Goal: Task Accomplishment & Management: Complete application form

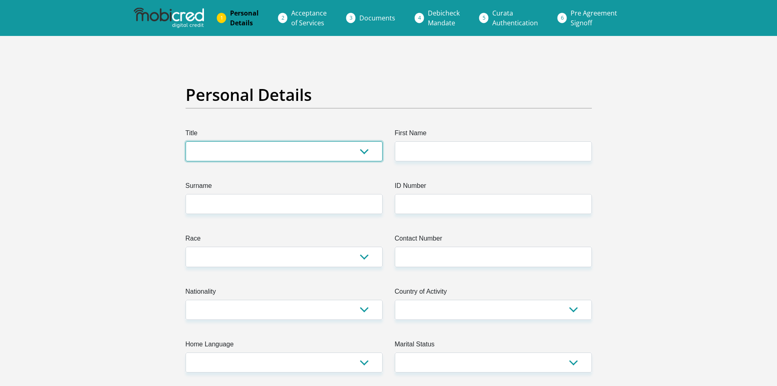
click at [297, 154] on select "Mr Ms Mrs Dr [PERSON_NAME]" at bounding box center [284, 151] width 197 height 20
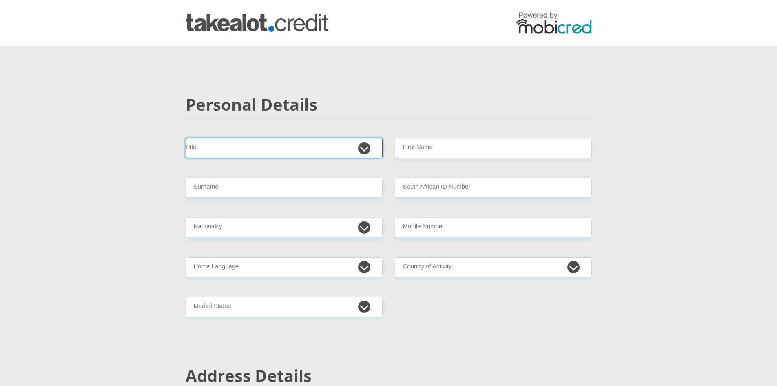
click at [237, 139] on select "Mr Ms Mrs Dr [PERSON_NAME]" at bounding box center [284, 148] width 197 height 20
select select "Mr"
click at [186, 138] on select "Mr Ms Mrs Dr [PERSON_NAME]" at bounding box center [284, 148] width 197 height 20
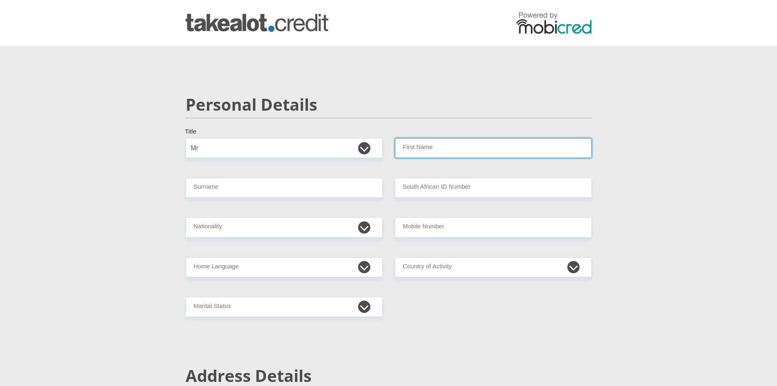
click at [417, 149] on input "First Name" at bounding box center [493, 148] width 197 height 20
type input "Nathan"
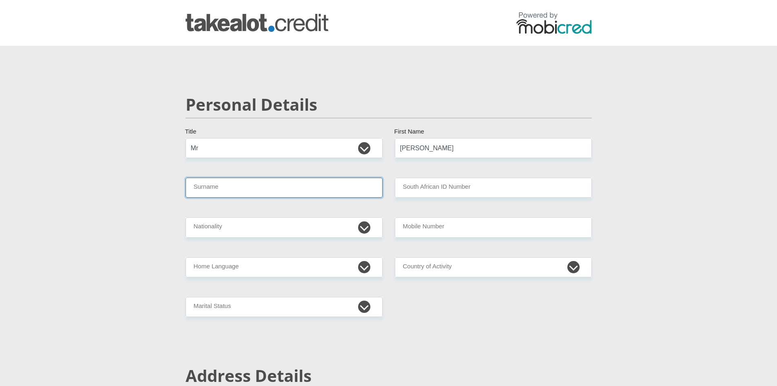
type input "Heggie"
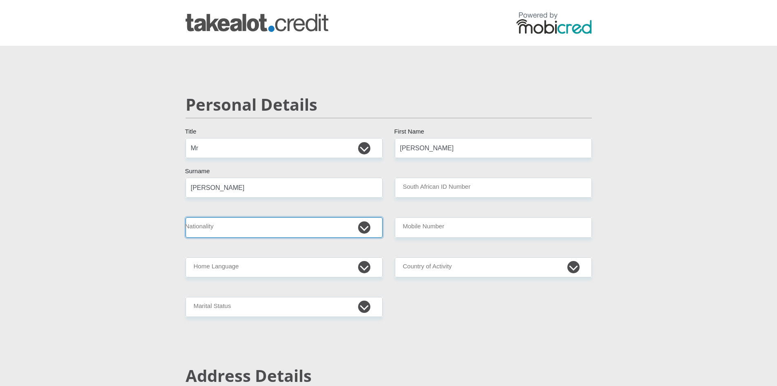
select select "ZAF"
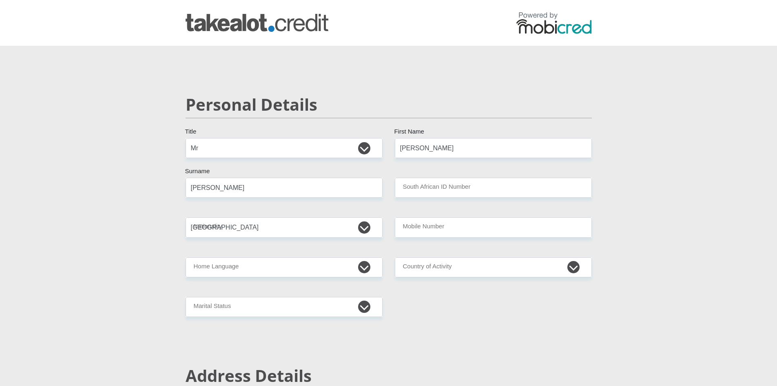
type input "0833271091"
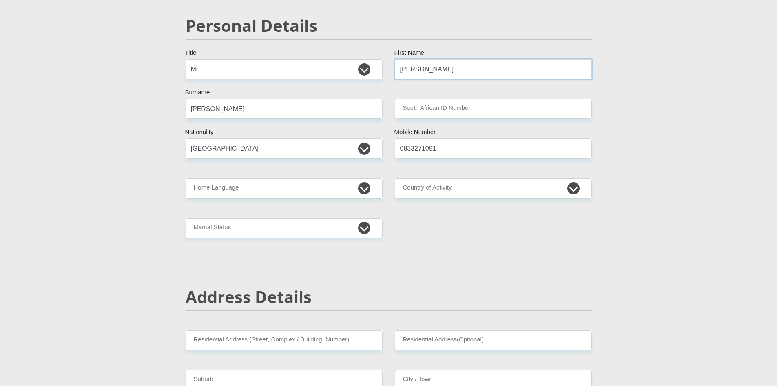
scroll to position [82, 0]
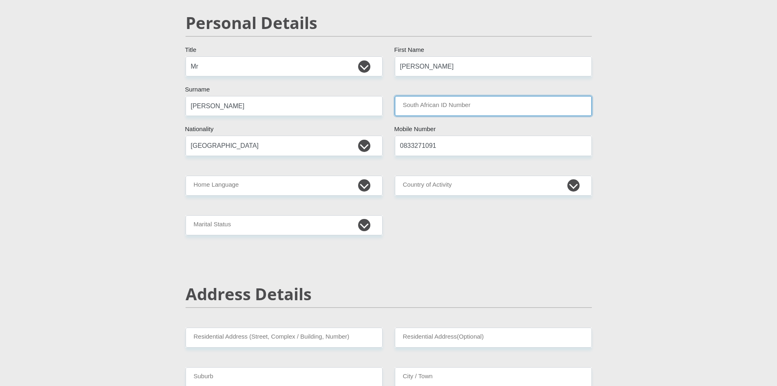
click at [457, 103] on input "South African ID Number" at bounding box center [493, 106] width 197 height 20
type input "9711275362088"
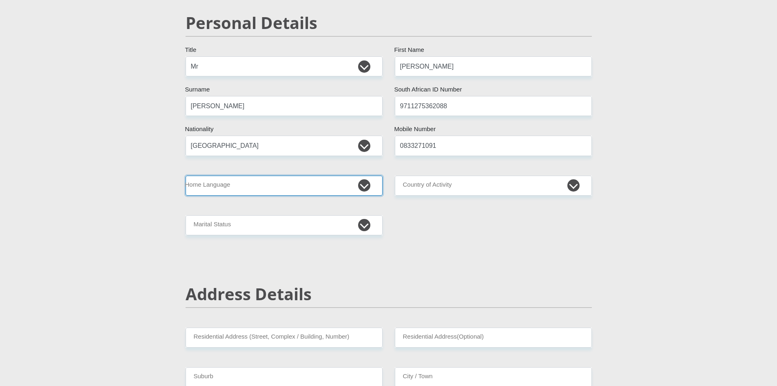
click at [301, 184] on select "Afrikaans English Sepedi South Ndebele Southern Sotho Swati Tsonga Tswana Venda…" at bounding box center [284, 185] width 197 height 20
select select "eng"
click at [186, 175] on select "Afrikaans English Sepedi South Ndebele Southern Sotho Swati Tsonga Tswana Venda…" at bounding box center [284, 185] width 197 height 20
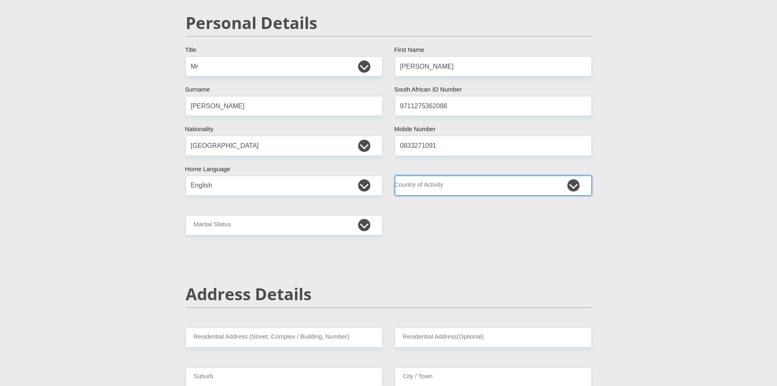
click at [441, 178] on select "South Africa Afghanistan Aland Islands Albania Algeria America Samoa American V…" at bounding box center [493, 185] width 197 height 20
select select "ZAF"
click at [395, 175] on select "South Africa Afghanistan Aland Islands Albania Algeria America Samoa American V…" at bounding box center [493, 185] width 197 height 20
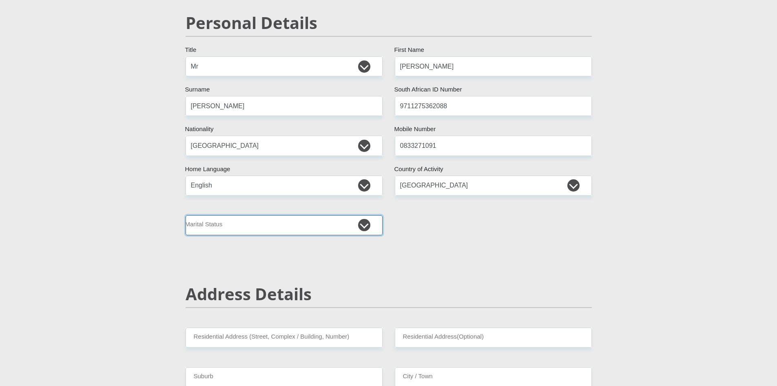
click at [326, 225] on select "Married ANC Single Divorced Widowed Married COP or Customary Law" at bounding box center [284, 225] width 197 height 20
select select "2"
click at [186, 215] on select "Married ANC Single Divorced Widowed Married COP or Customary Law" at bounding box center [284, 225] width 197 height 20
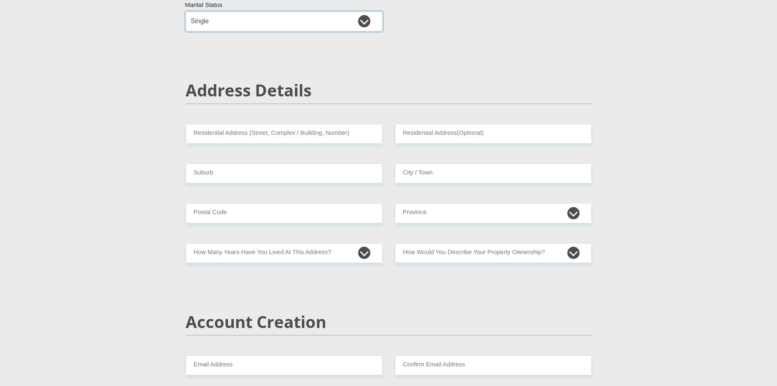
scroll to position [286, 0]
click at [294, 140] on input "Residential Address (Street, Complex / Building, Number)" at bounding box center [284, 133] width 197 height 20
type input "678 Stander street"
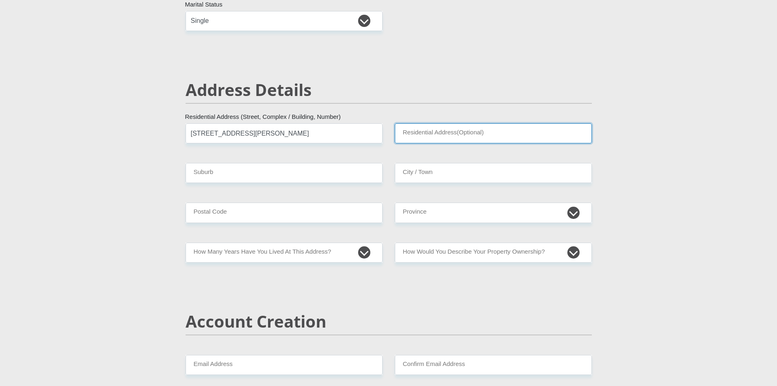
type input "Morelete Park"
type input "Pretoria"
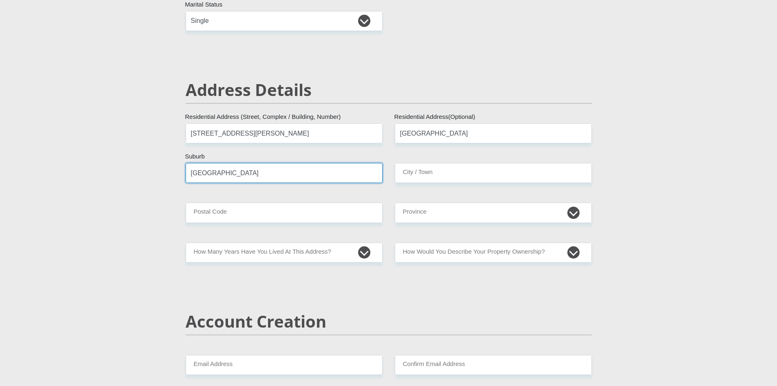
type input "Pretoria"
type input "0181"
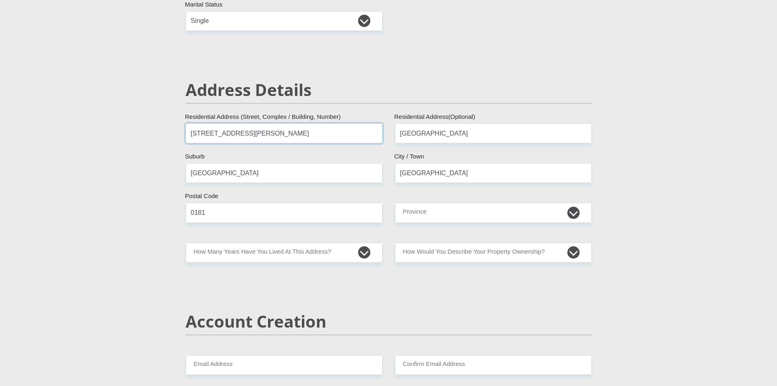
click at [202, 134] on input "678 Stander street" at bounding box center [284, 133] width 197 height 20
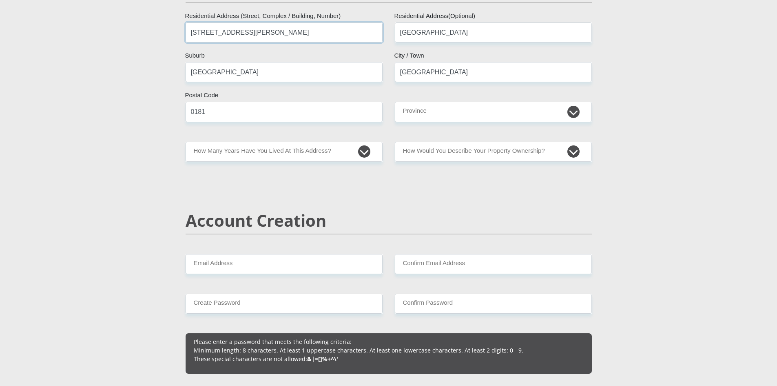
scroll to position [408, 0]
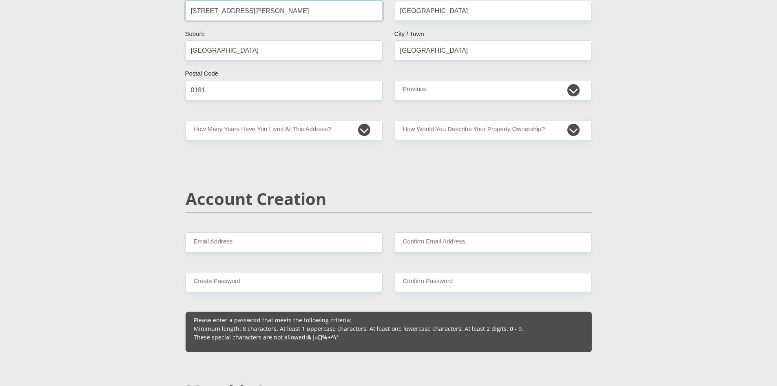
type input "671 Stander street"
click at [449, 93] on select "Eastern Cape Free State Gauteng KwaZulu-Natal Limpopo Mpumalanga Northern Cape …" at bounding box center [493, 90] width 197 height 20
click at [395, 80] on select "Eastern Cape Free State Gauteng KwaZulu-Natal Limpopo Mpumalanga Northern Cape …" at bounding box center [493, 90] width 197 height 20
click at [449, 91] on select "Eastern Cape Free State Gauteng KwaZulu-Natal Limpopo Mpumalanga Northern Cape …" at bounding box center [493, 90] width 197 height 20
select select "Gauteng"
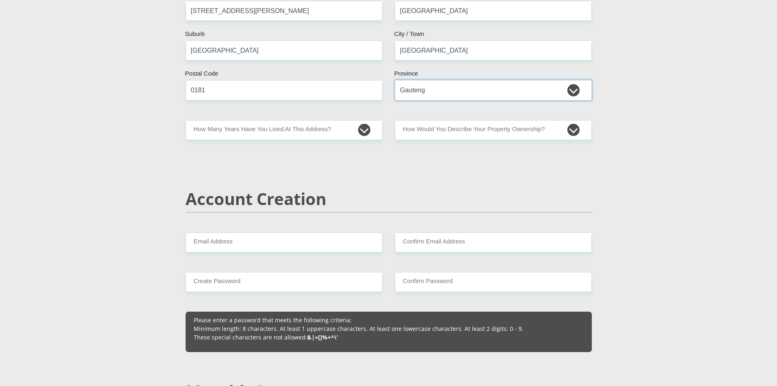
click at [395, 80] on select "Eastern Cape Free State Gauteng KwaZulu-Natal Limpopo Mpumalanga Northern Cape …" at bounding box center [493, 90] width 197 height 20
click at [363, 130] on select "less than 1 year 1-3 years 3-5 years 5+ years" at bounding box center [284, 130] width 197 height 20
select select "0"
click at [186, 120] on select "less than 1 year 1-3 years 3-5 years 5+ years" at bounding box center [284, 130] width 197 height 20
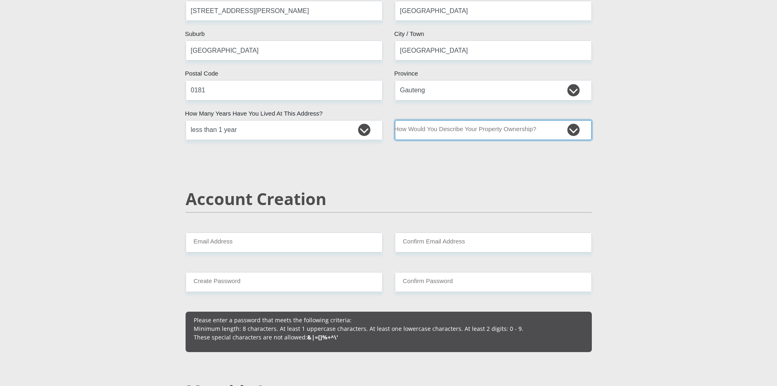
click at [446, 132] on select "Owned Rented Family Owned Company Dwelling" at bounding box center [493, 130] width 197 height 20
select select "Owned"
click at [395, 120] on select "Owned Rented Family Owned Company Dwelling" at bounding box center [493, 130] width 197 height 20
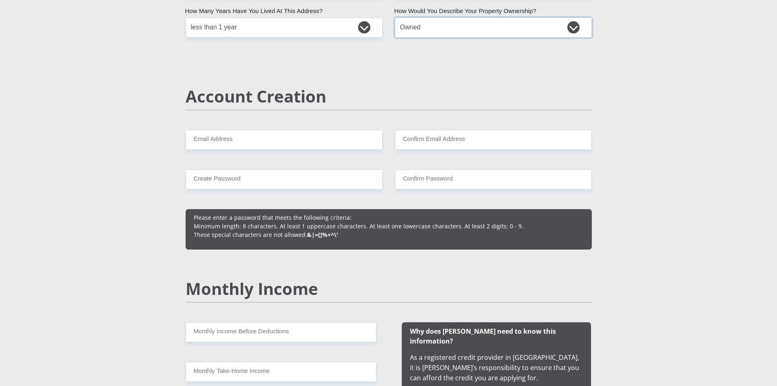
scroll to position [571, 0]
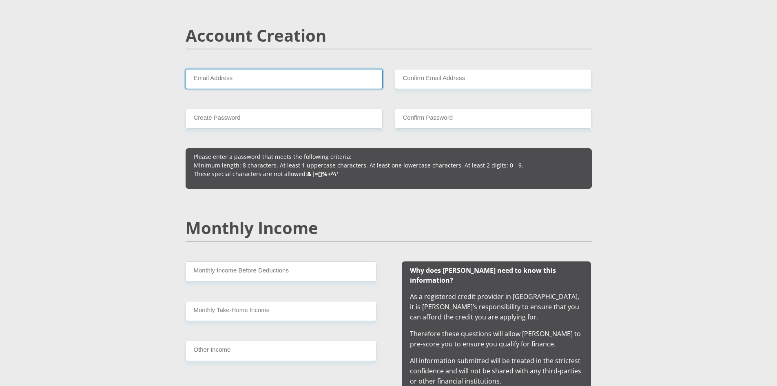
click at [307, 81] on input "Email Address" at bounding box center [284, 79] width 197 height 20
type input "nathanheggie9@gmail.com"
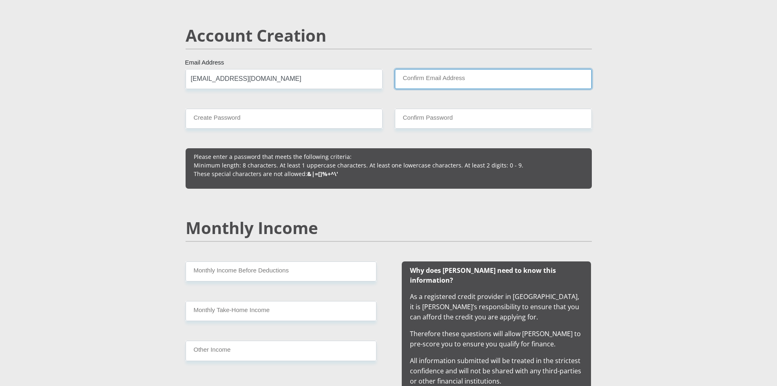
type input "nathanheggie9@gmail.com"
type input "0833271091"
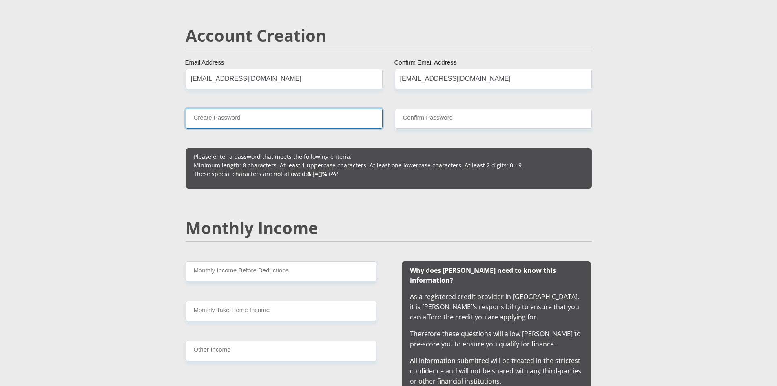
click at [296, 111] on input "Create Password" at bounding box center [284, 119] width 197 height 20
type input "Peter@pan21"
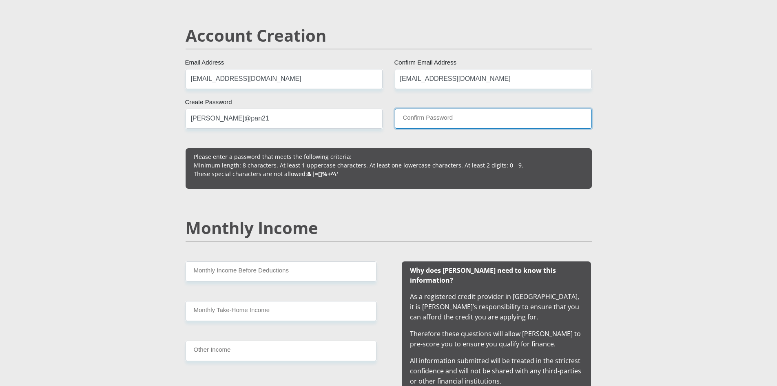
click at [439, 123] on input "Confirm Password" at bounding box center [493, 119] width 197 height 20
type input "Peter@pan21"
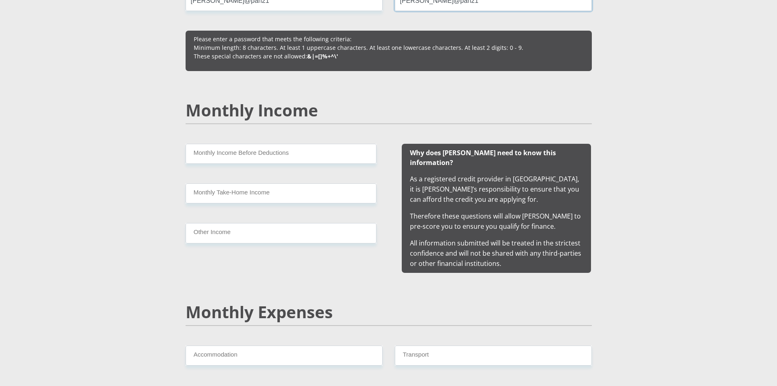
scroll to position [694, 0]
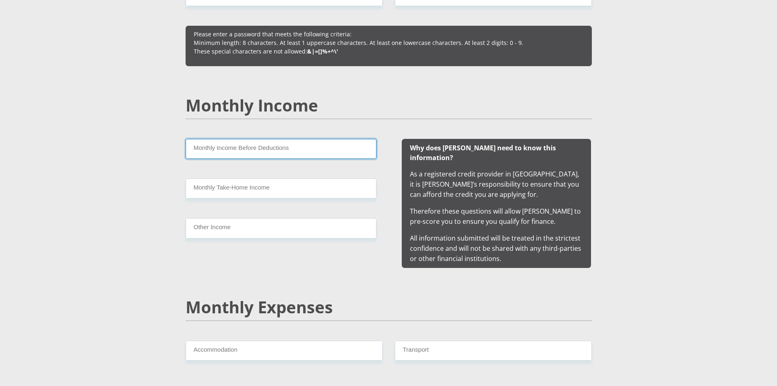
click at [310, 147] on input "Monthly Income Before Deductions" at bounding box center [281, 149] width 191 height 20
type input "2700"
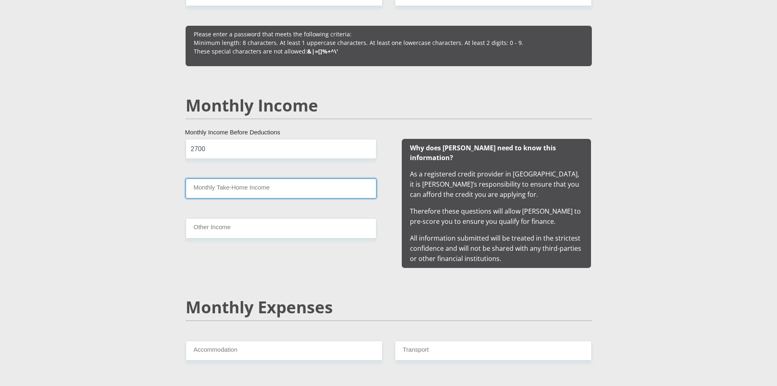
click at [257, 184] on input "Monthly Take-Home Income" at bounding box center [281, 188] width 191 height 20
type input "22800"
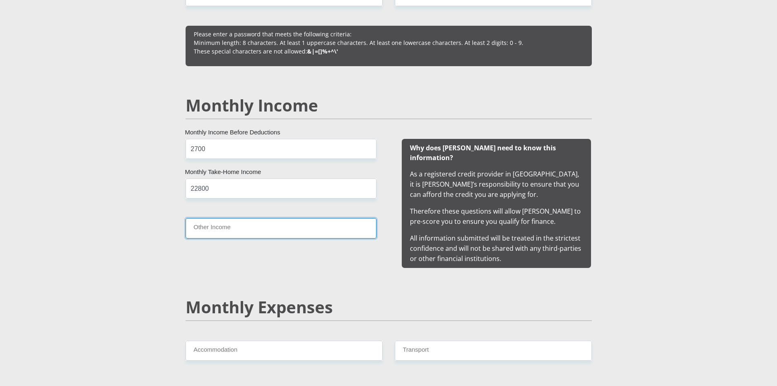
click at [249, 225] on input "Other Income" at bounding box center [281, 228] width 191 height 20
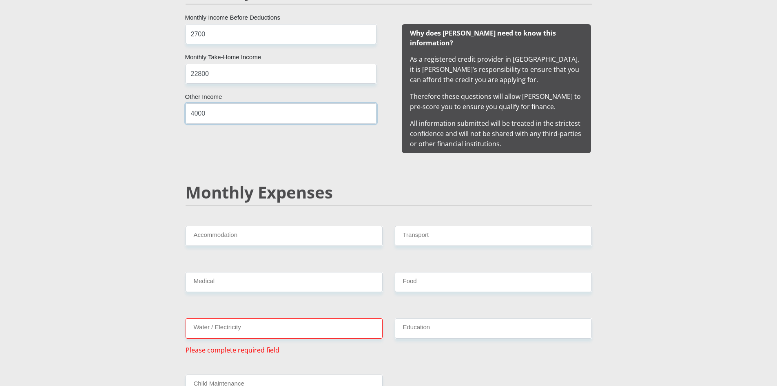
scroll to position [816, 0]
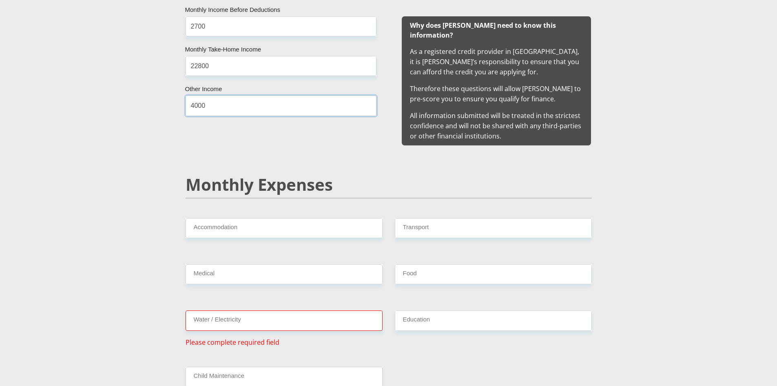
type input "4000"
click at [246, 219] on input "Accommodation" at bounding box center [284, 228] width 197 height 20
type input "2300"
click at [409, 218] on input "Transport" at bounding box center [493, 228] width 197 height 20
type input "600"
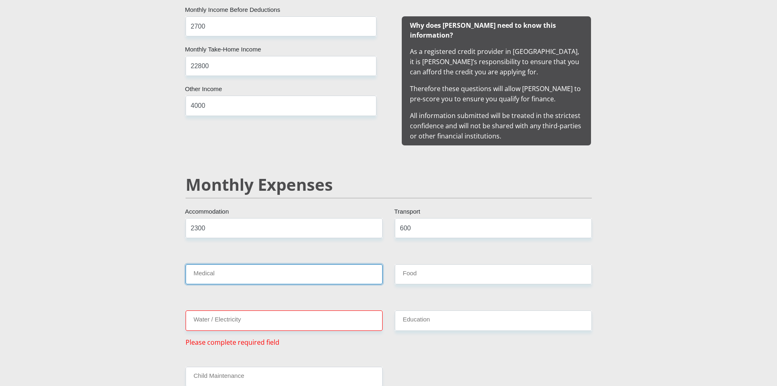
click at [325, 264] on input "Medical" at bounding box center [284, 274] width 197 height 20
type input "1200"
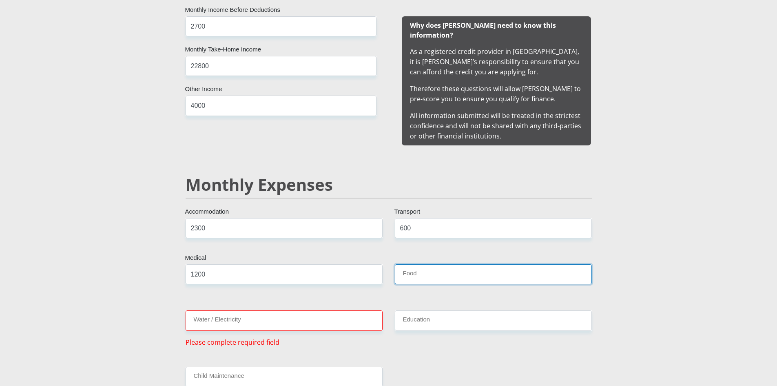
click at [412, 264] on input "Food" at bounding box center [493, 274] width 197 height 20
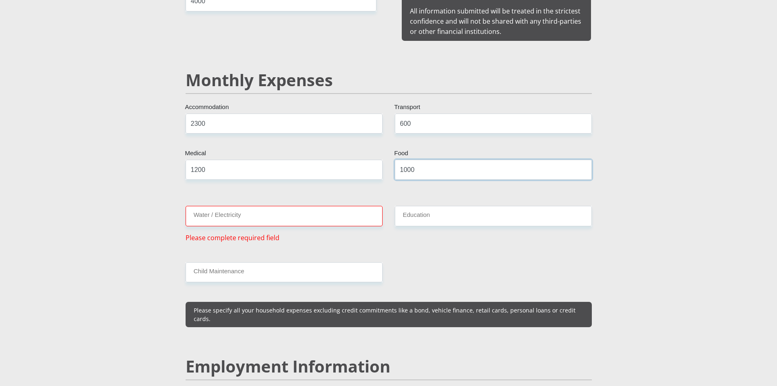
scroll to position [938, 0]
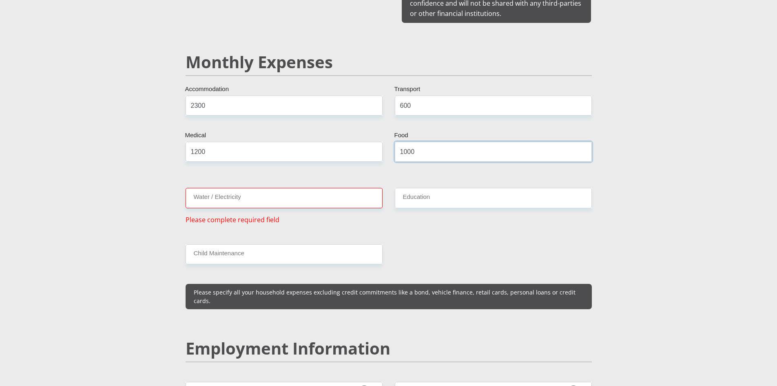
type input "1000"
click at [321, 188] on input "Water / Electricity" at bounding box center [284, 198] width 197 height 20
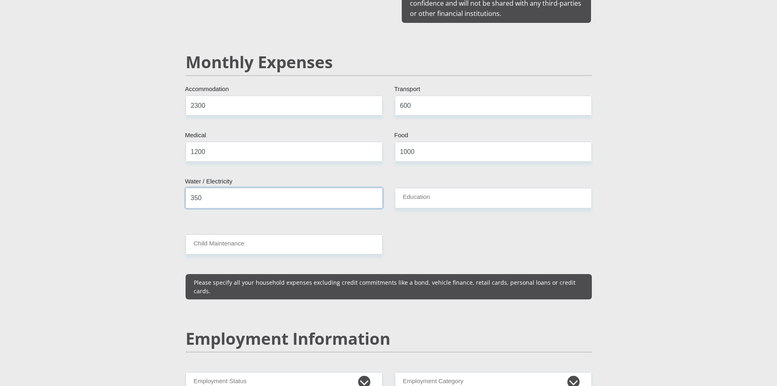
type input "350"
click at [435, 188] on input "Education" at bounding box center [493, 198] width 197 height 20
type input "0"
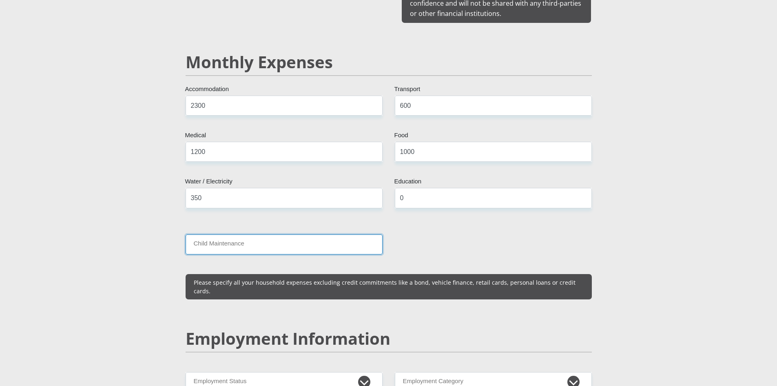
click at [312, 234] on input "Child Maintenance" at bounding box center [284, 244] width 197 height 20
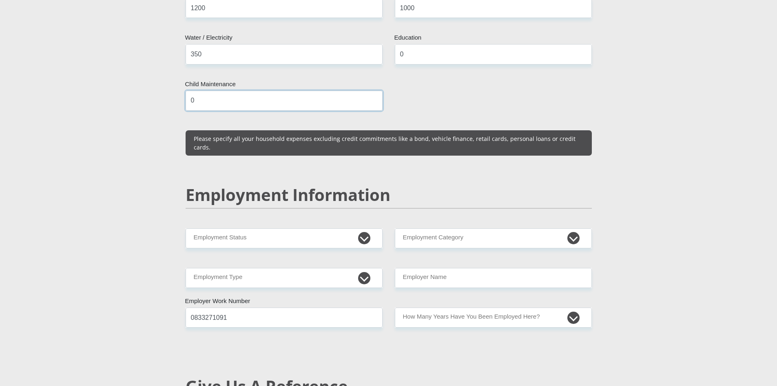
scroll to position [1142, 0]
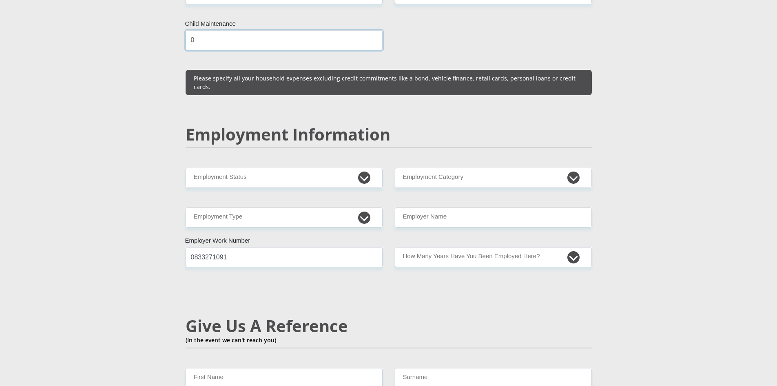
type input "0"
click at [307, 168] on select "Permanent/Full-time Part-time/Casual Contract Worker Self-Employed Housewife Re…" at bounding box center [284, 178] width 197 height 20
select select "1"
click at [186, 168] on select "Permanent/Full-time Part-time/Casual Contract Worker Self-Employed Housewife Re…" at bounding box center [284, 178] width 197 height 20
click at [447, 168] on select "AGRICULTURE ALCOHOL & TOBACCO CONSTRUCTION MATERIALS METALLURGY EQUIPMENT FOR R…" at bounding box center [493, 178] width 197 height 20
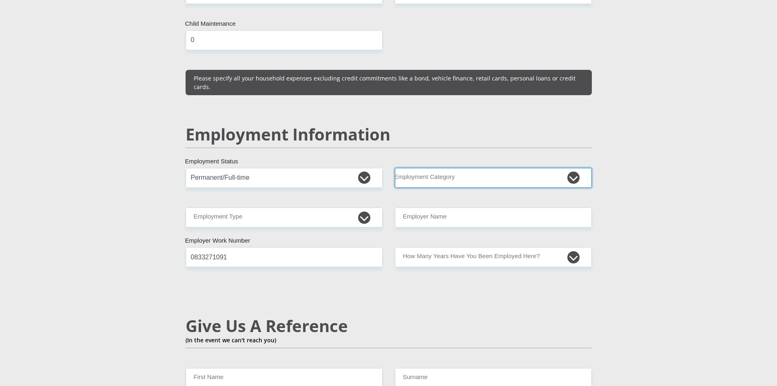
select select "75"
click at [395, 168] on select "AGRICULTURE ALCOHOL & TOBACCO CONSTRUCTION MATERIALS METALLURGY EQUIPMENT FOR R…" at bounding box center [493, 178] width 197 height 20
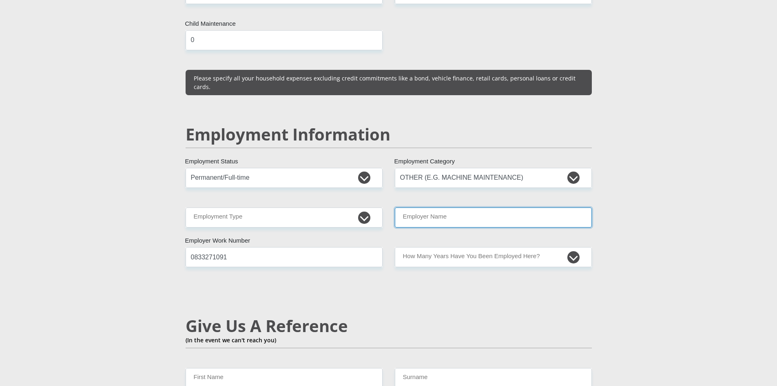
click at [459, 207] on input "Employer Name" at bounding box center [493, 217] width 197 height 20
type input "NashGroupMobility"
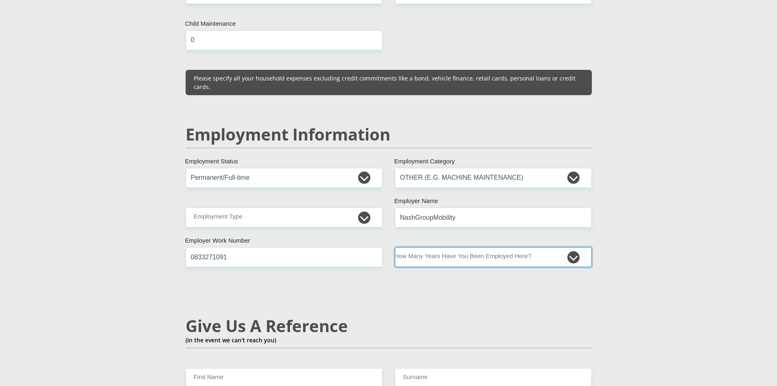
click at [460, 247] on select "less than 1 year 1-3 years 3-5 years 5+ years" at bounding box center [493, 257] width 197 height 20
select select "6"
click at [395, 247] on select "less than 1 year 1-3 years 3-5 years 5+ years" at bounding box center [493, 257] width 197 height 20
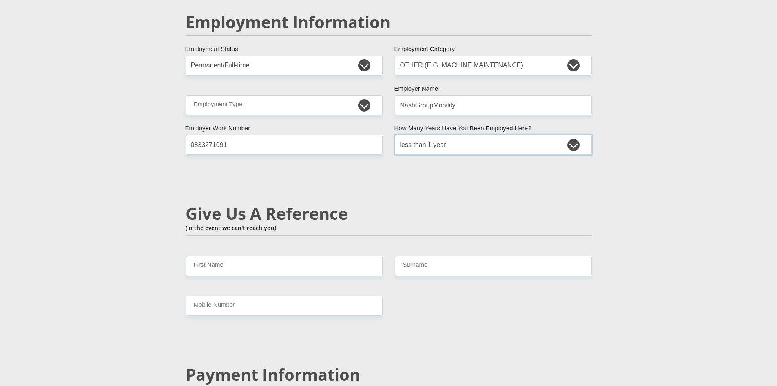
scroll to position [1265, 0]
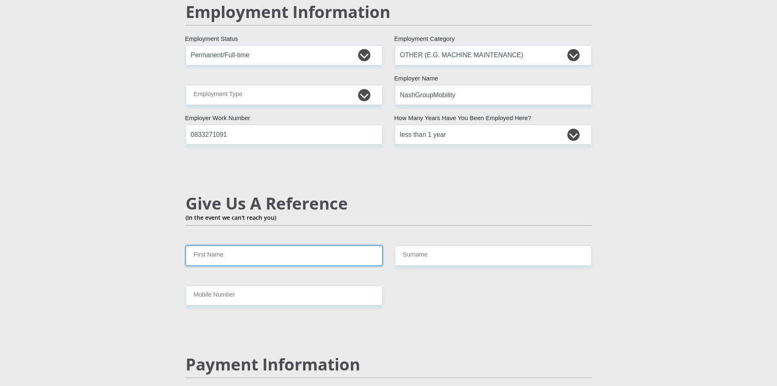
click at [346, 245] on input "First Name" at bounding box center [284, 255] width 197 height 20
type input "DAVE"
click at [454, 245] on input "Surname" at bounding box center [493, 255] width 197 height 20
type input "Heggie"
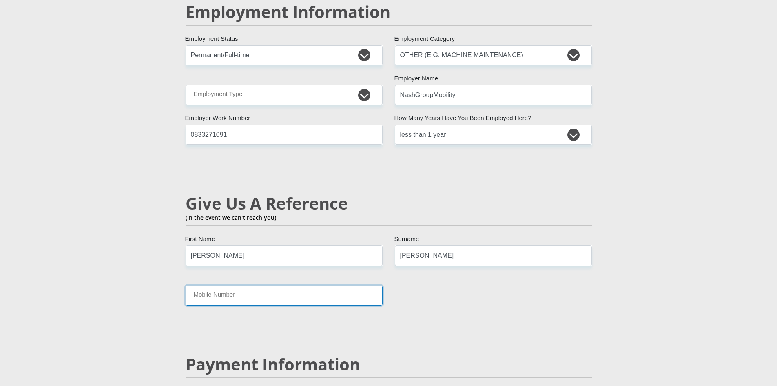
click at [324, 285] on input "Mobile Number" at bounding box center [284, 295] width 197 height 20
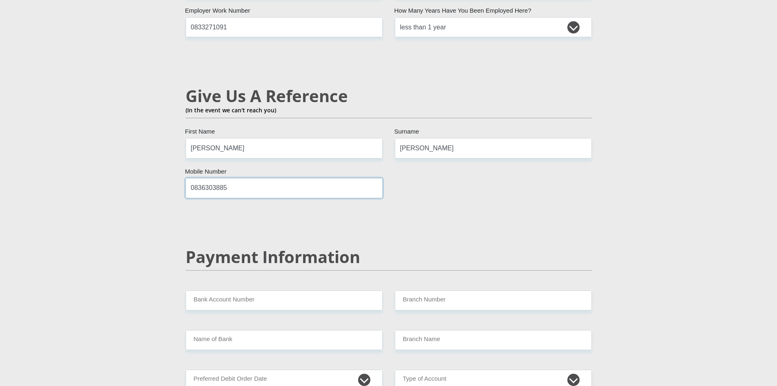
scroll to position [1387, 0]
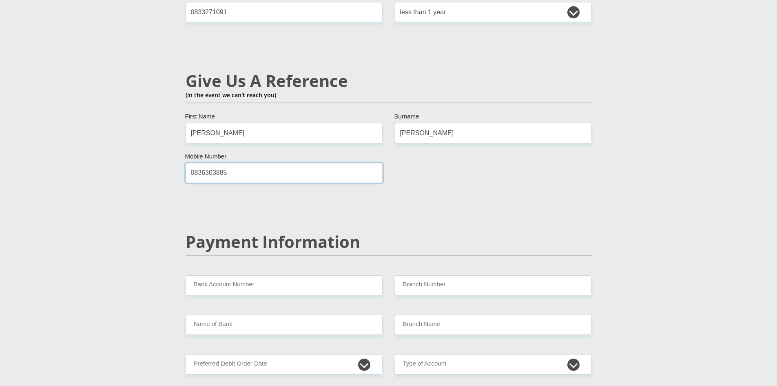
type input "0836303885"
click at [320, 275] on input "Bank Account Number" at bounding box center [284, 285] width 197 height 20
type input "1350399459"
click at [406, 275] on input "Branch Number" at bounding box center [493, 285] width 197 height 20
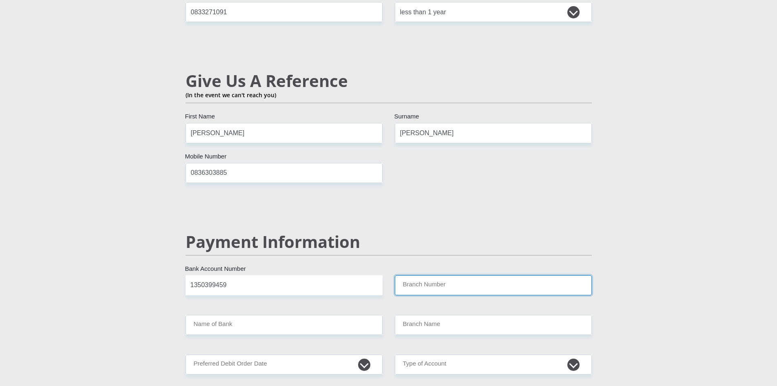
type input "470010"
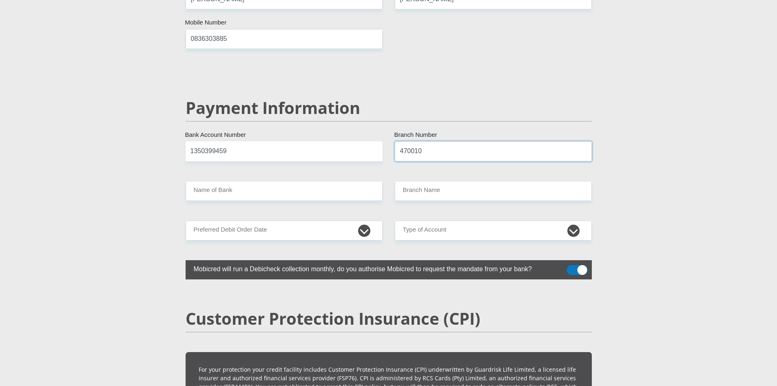
scroll to position [1550, 0]
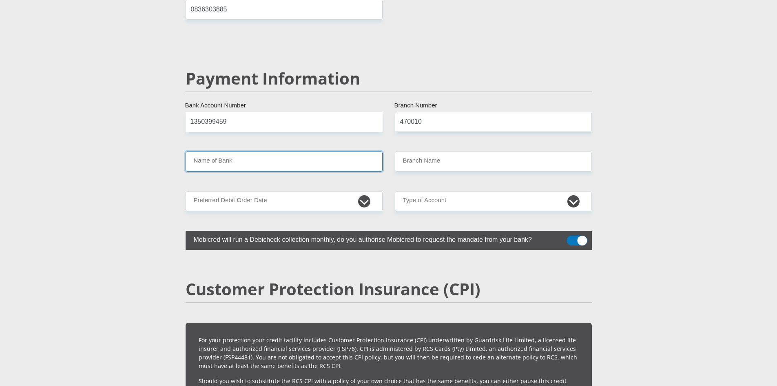
click at [317, 151] on input "Name of Bank" at bounding box center [284, 161] width 197 height 20
type input "CAPITEC BANK LIMITED"
type input "CAPITEC BANK CPC"
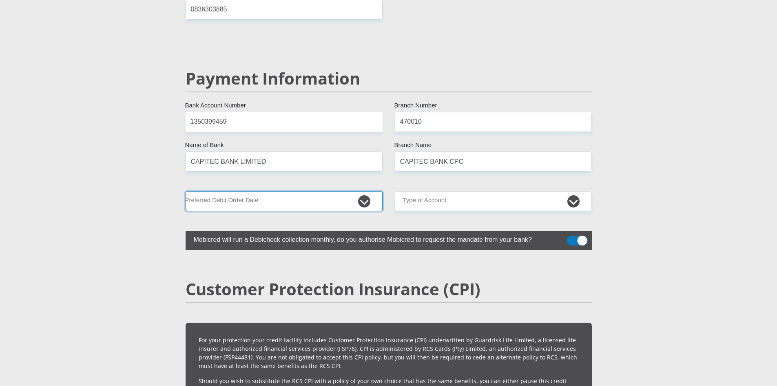
click at [320, 191] on select "1st 2nd 3rd 4th 5th 7th 18th 19th 20th 21st 22nd 23rd 24th 25th 26th 27th 28th …" at bounding box center [284, 201] width 197 height 20
select select "30"
click at [186, 191] on select "1st 2nd 3rd 4th 5th 7th 18th 19th 20th 21st 22nd 23rd 24th 25th 26th 27th 28th …" at bounding box center [284, 201] width 197 height 20
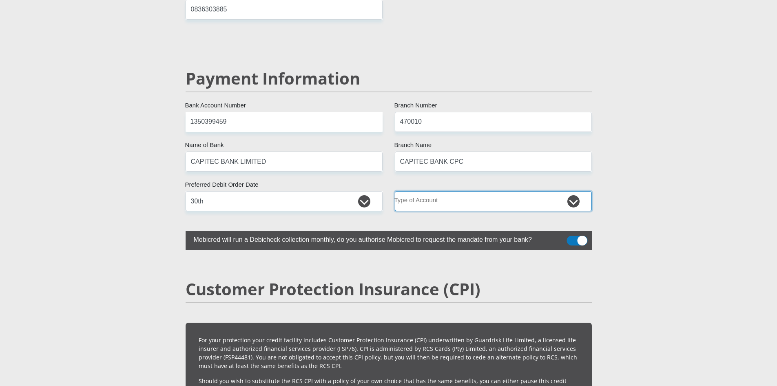
click at [420, 191] on select "Cheque Savings" at bounding box center [493, 201] width 197 height 20
select select "SAV"
click at [395, 191] on select "Cheque Savings" at bounding box center [493, 201] width 197 height 20
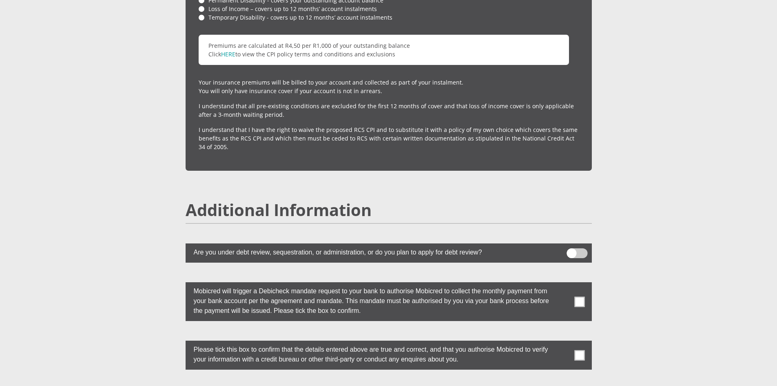
scroll to position [2122, 0]
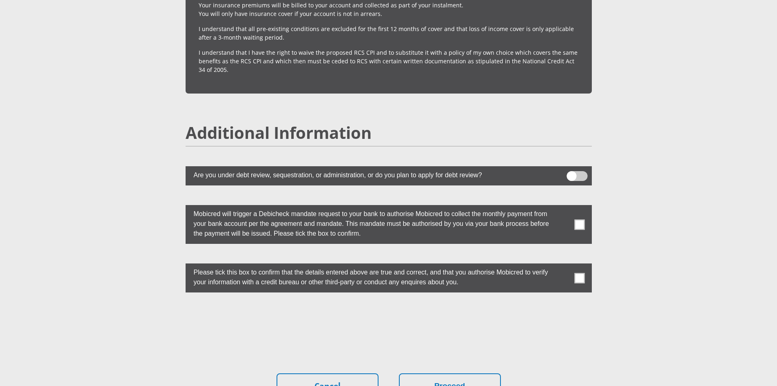
click at [579, 219] on span at bounding box center [579, 224] width 10 height 10
click at [563, 207] on input "checkbox" at bounding box center [563, 207] width 0 height 0
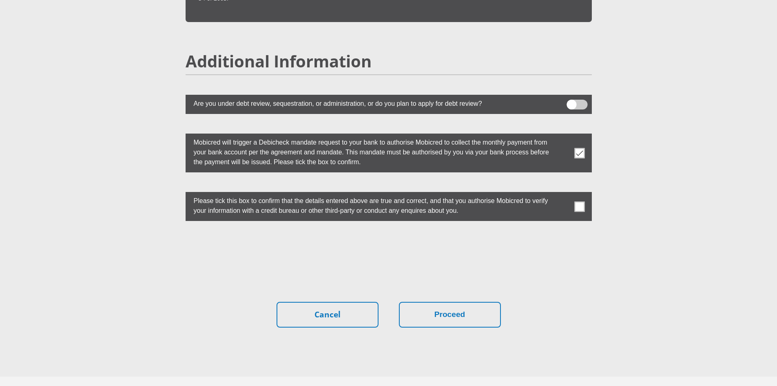
scroll to position [2203, 0]
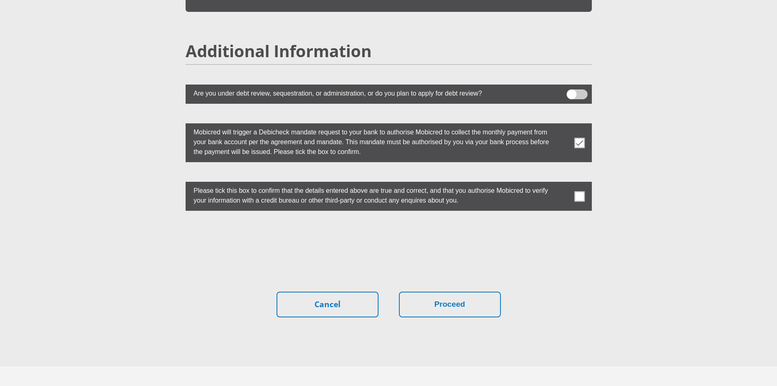
click at [582, 191] on span at bounding box center [579, 196] width 10 height 10
click at [563, 184] on input "checkbox" at bounding box center [563, 184] width 0 height 0
click at [475, 291] on button "Proceed" at bounding box center [450, 304] width 102 height 26
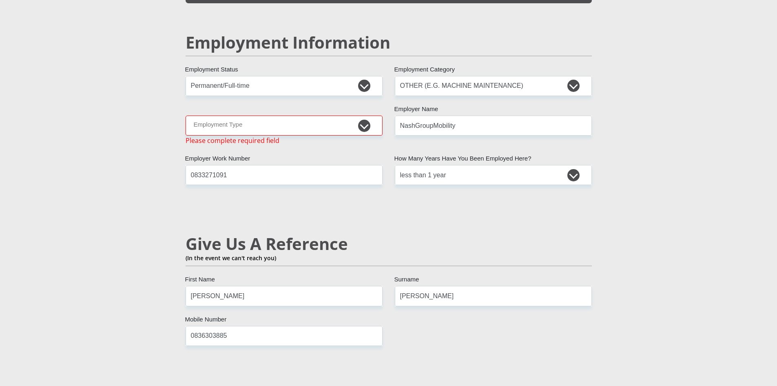
scroll to position [1229, 0]
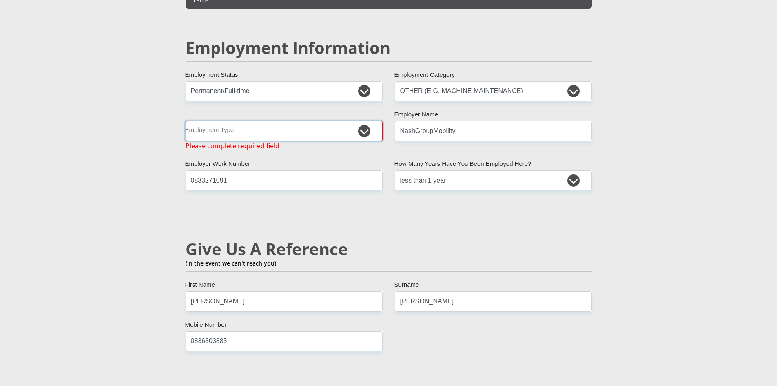
click at [323, 121] on select "College/Lecturer Craft Seller Creative Driver Executive Farmer Forces - Non Com…" at bounding box center [284, 131] width 197 height 20
select select "Semi-Professional Worker"
click at [186, 121] on select "College/Lecturer Craft Seller Creative Driver Executive Farmer Forces - Non Com…" at bounding box center [284, 131] width 197 height 20
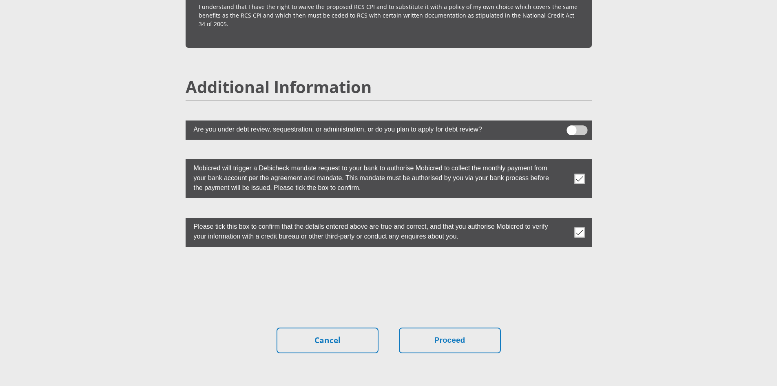
scroll to position [2212, 0]
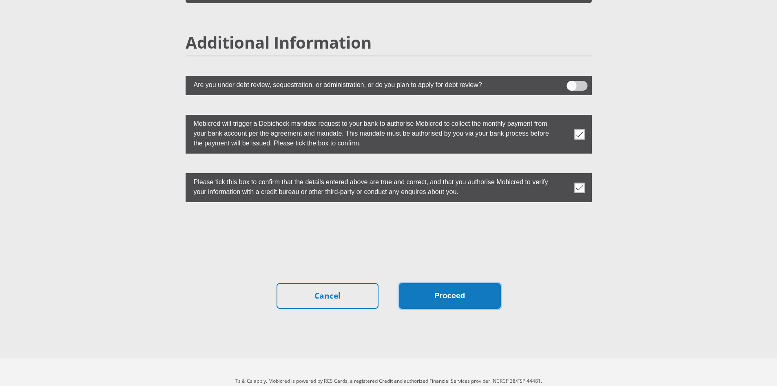
click at [413, 283] on button "Proceed" at bounding box center [450, 296] width 102 height 26
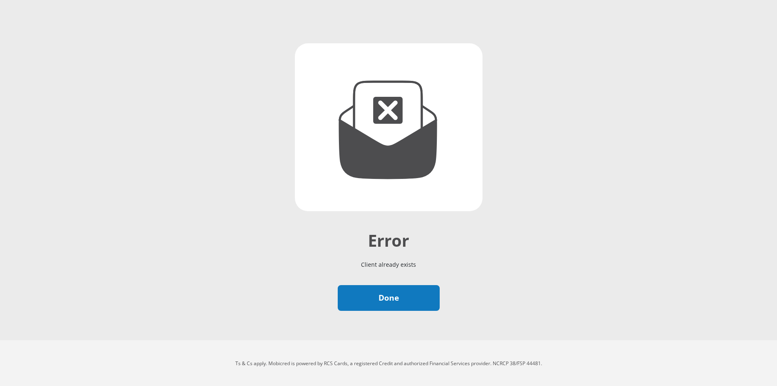
scroll to position [52, 0]
click at [414, 300] on link "Done" at bounding box center [389, 297] width 102 height 26
